Goal: Task Accomplishment & Management: Manage account settings

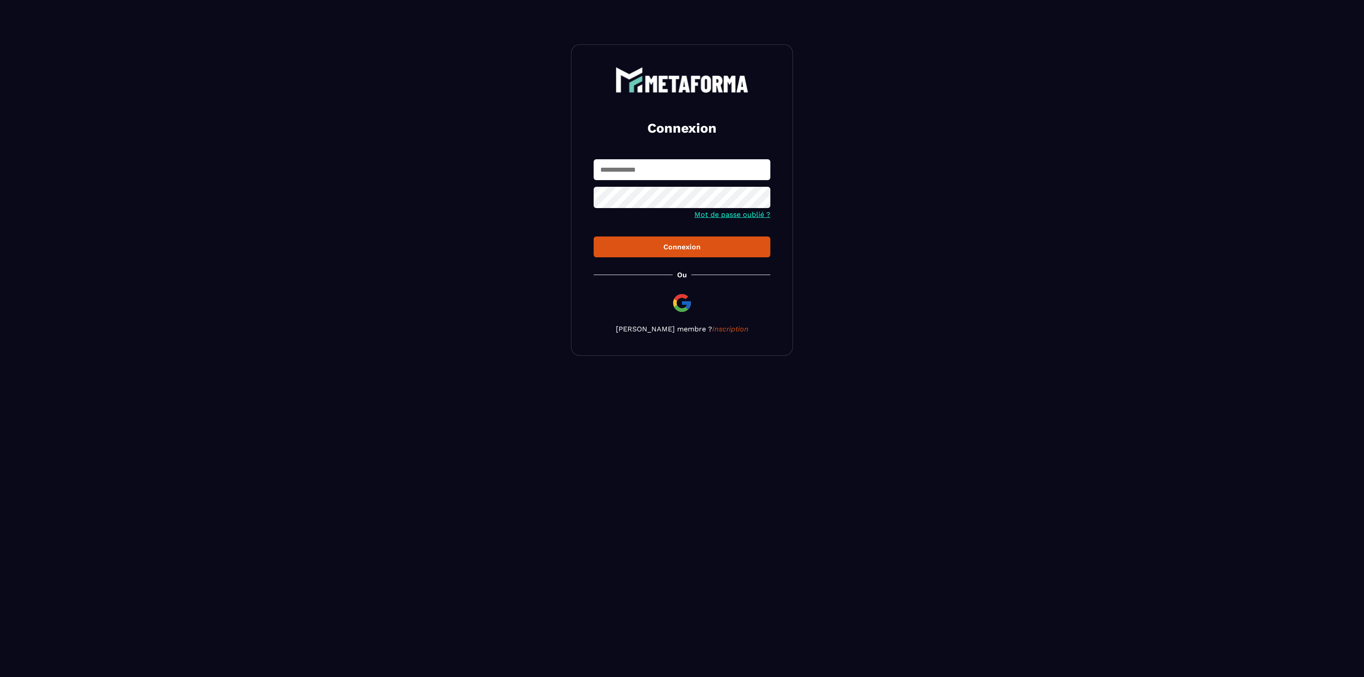
click at [705, 173] on input "text" at bounding box center [681, 169] width 177 height 21
type input "**********"
click at [593, 237] on button "Connexion" at bounding box center [681, 247] width 177 height 21
